Goal: Task Accomplishment & Management: Manage account settings

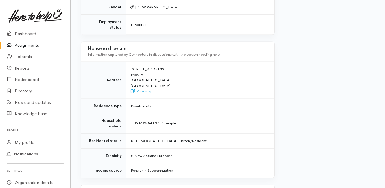
scroll to position [466, 0]
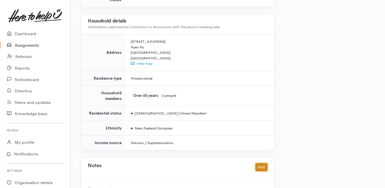
click at [259, 164] on button "Add" at bounding box center [261, 168] width 12 height 8
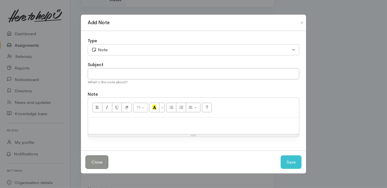
click at [111, 60] on div "Type Correspondence Discussion Email Note Phone call SMS text message Note Subj…" at bounding box center [193, 91] width 225 height 120
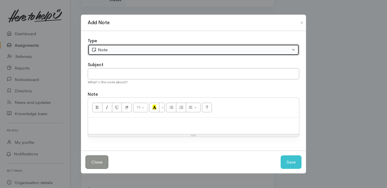
click at [107, 49] on div "Note" at bounding box center [190, 50] width 199 height 6
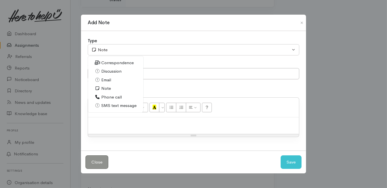
click at [116, 97] on span "Phone call" at bounding box center [111, 97] width 21 height 6
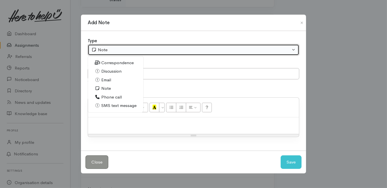
select select "3"
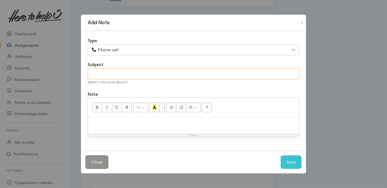
click at [100, 72] on input "text" at bounding box center [193, 74] width 211 height 12
type input "No further support needed"
click at [92, 120] on div at bounding box center [193, 126] width 211 height 17
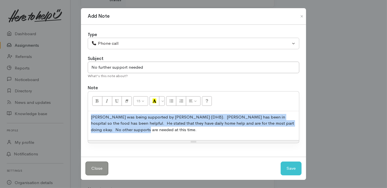
drag, startPoint x: 116, startPoint y: 129, endPoint x: 91, endPoint y: 114, distance: 28.7
click at [89, 114] on div "Leon was being supported by Jon (DHB). Marion has been in hospital so the food …" at bounding box center [193, 125] width 211 height 29
copy p "Leon was being supported by Jon (DHB). Marion has been in hospital so the food …"
click at [286, 170] on button "Save" at bounding box center [290, 169] width 21 height 14
select select "1"
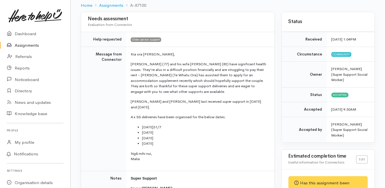
scroll to position [0, 0]
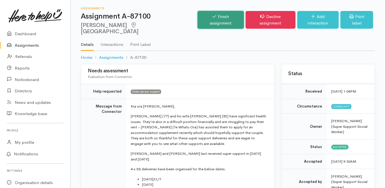
click at [211, 19] on link "Finish assignment" at bounding box center [220, 20] width 46 height 18
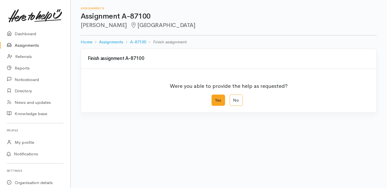
click at [212, 98] on label "Yes" at bounding box center [218, 101] width 14 height 12
click at [212, 98] on input "Yes" at bounding box center [213, 97] width 4 height 4
radio input "true"
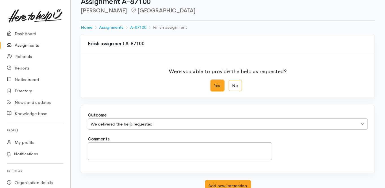
scroll to position [23, 0]
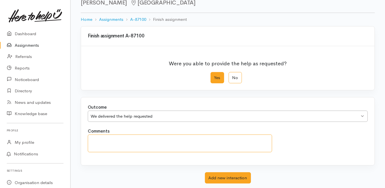
paste textarea "Leon was being supported by Jon (DHB). Marion has been in hospital so the food …"
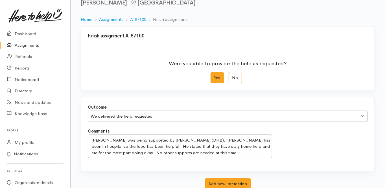
click at [166, 174] on div "Outcome We delivered the help requested We delivered the help requested We deli…" at bounding box center [228, 159] width 294 height 125
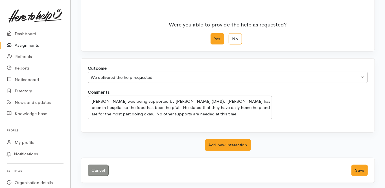
scroll to position [62, 0]
click at [170, 111] on textarea "Leon was being supported by Jon (DHB). Marion has been in hospital so the food …" at bounding box center [180, 108] width 184 height 24
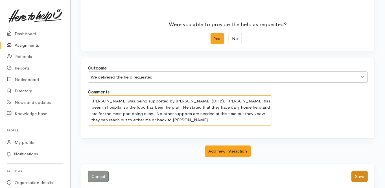
type textarea "Leon was being supported by Jon (DHB). Marion has been in hospital so the food …"
click at [359, 176] on button "Save" at bounding box center [359, 177] width 16 height 12
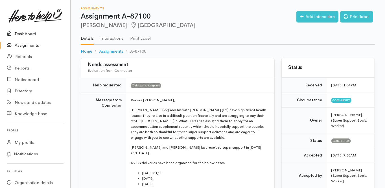
click at [27, 33] on link "Dashboard" at bounding box center [35, 34] width 70 height 12
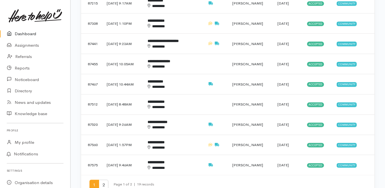
scroll to position [316, 0]
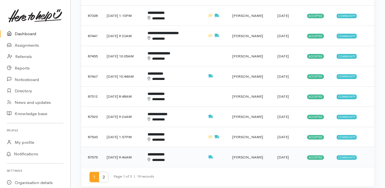
click at [164, 153] on b "**********" at bounding box center [155, 155] width 17 height 4
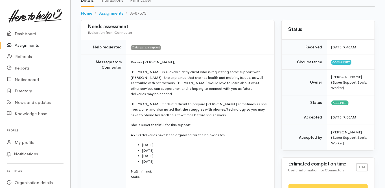
scroll to position [23, 0]
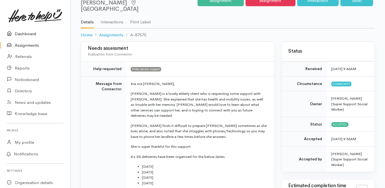
click at [25, 34] on link "Dashboard" at bounding box center [35, 34] width 70 height 12
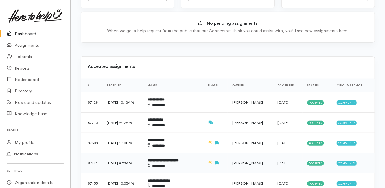
scroll to position [180, 0]
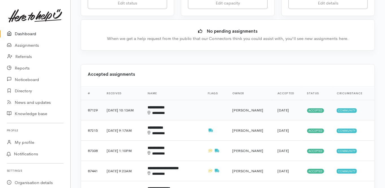
click at [171, 111] on div "********" at bounding box center [169, 113] width 44 height 5
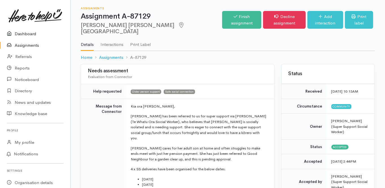
click at [29, 35] on link "Dashboard" at bounding box center [35, 34] width 70 height 12
